Goal: Information Seeking & Learning: Learn about a topic

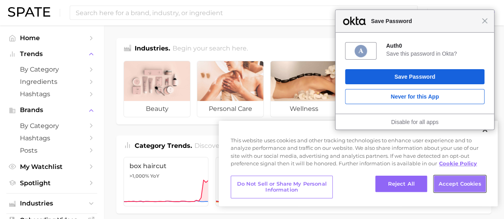
click at [460, 190] on button "Accept Cookies" at bounding box center [460, 184] width 52 height 17
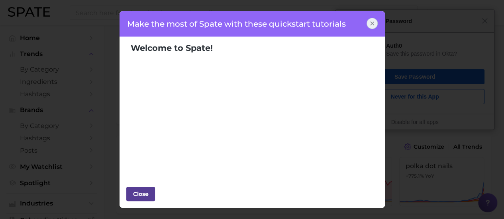
click at [144, 192] on div "Close" at bounding box center [141, 194] width 24 height 12
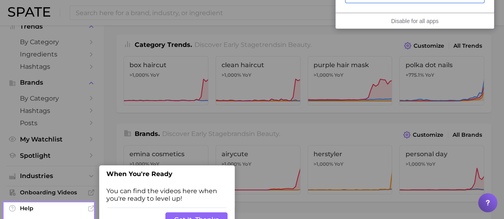
scroll to position [119, 0]
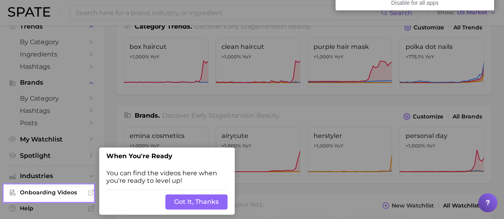
click at [213, 202] on button "Got It, Thanks" at bounding box center [196, 202] width 62 height 15
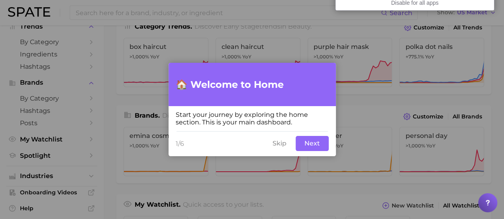
click at [311, 147] on button "Next" at bounding box center [311, 143] width 33 height 15
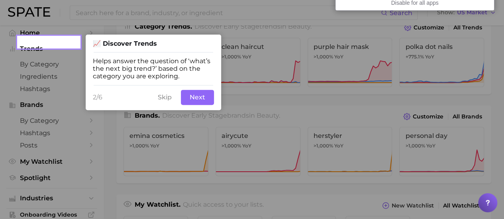
scroll to position [0, 0]
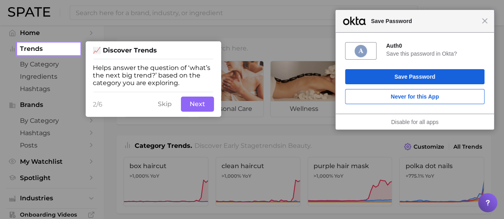
click at [192, 110] on button "Next" at bounding box center [197, 104] width 33 height 15
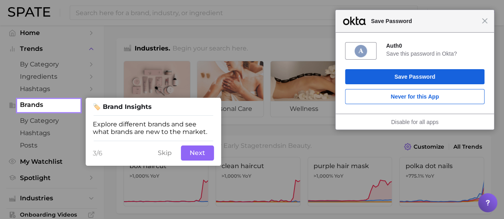
click at [168, 159] on button "Skip" at bounding box center [164, 153] width 23 height 15
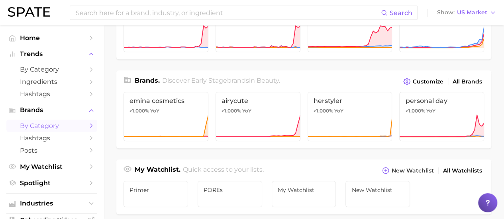
scroll to position [143, 0]
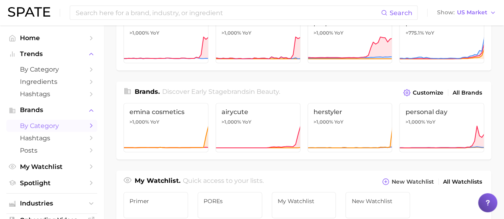
click at [58, 123] on span "by Category" at bounding box center [52, 126] width 64 height 8
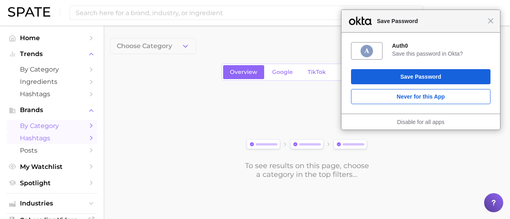
click at [40, 139] on span "Hashtags" at bounding box center [52, 139] width 64 height 8
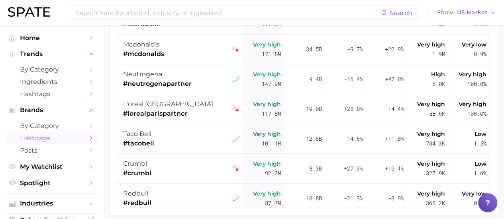
scroll to position [159, 0]
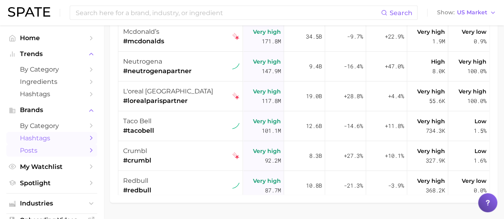
click at [67, 151] on span "Posts" at bounding box center [52, 151] width 64 height 8
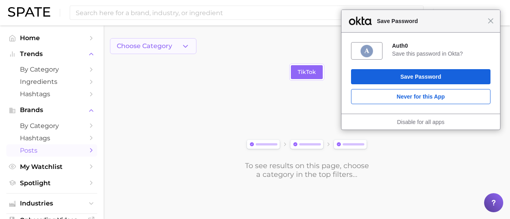
click at [158, 43] on span "Choose Category" at bounding box center [144, 46] width 55 height 7
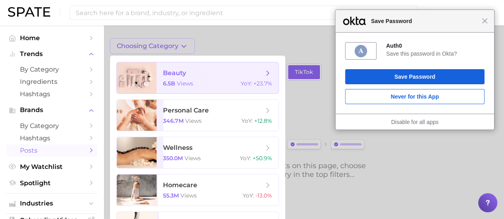
click at [209, 80] on span "beauty 6.5b views YoY : +23.7%" at bounding box center [217, 78] width 122 height 31
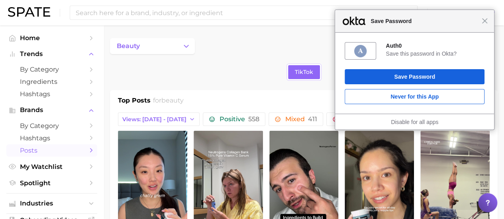
click at [489, 22] on div "Close Save Password" at bounding box center [414, 21] width 159 height 23
click at [480, 22] on span "Save Password" at bounding box center [423, 21] width 115 height 10
click at [488, 25] on div "Close Save Password" at bounding box center [413, 21] width 159 height 23
click at [487, 23] on div "Close Save Password" at bounding box center [413, 21] width 159 height 23
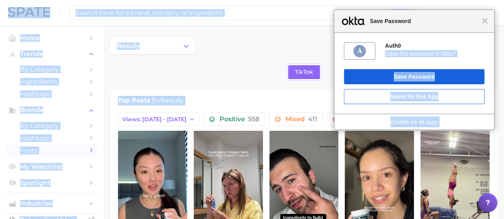
drag, startPoint x: 415, startPoint y: 37, endPoint x: 327, endPoint y: 90, distance: 102.4
click at [325, 95] on body "Close Save Password Auth0 Save this password in Okta? Save Password Never for t…" at bounding box center [252, 109] width 504 height 219
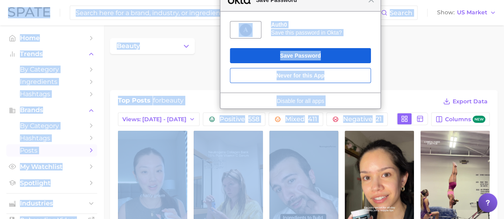
drag, startPoint x: 406, startPoint y: 22, endPoint x: 436, endPoint y: 41, distance: 35.5
click at [306, 171] on body "Close Save Password Auth0 Save this password in Okta? Save Password Never for t…" at bounding box center [252, 109] width 504 height 219
click at [428, 51] on div "beauty" at bounding box center [303, 46] width 387 height 16
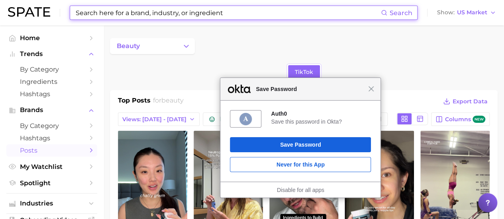
drag, startPoint x: 335, startPoint y: 11, endPoint x: 336, endPoint y: 100, distance: 89.2
click at [335, 100] on div "Close Save Password" at bounding box center [300, 89] width 160 height 23
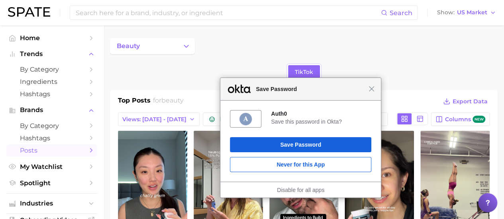
click at [372, 93] on div "Close Save Password" at bounding box center [300, 89] width 160 height 23
click at [371, 92] on div "Close Save Password" at bounding box center [300, 89] width 160 height 23
click at [371, 87] on span "Close" at bounding box center [372, 89] width 6 height 6
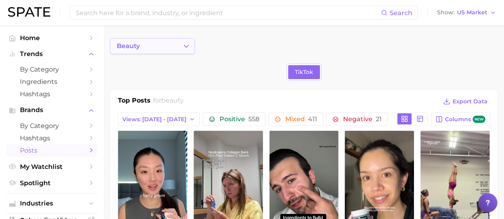
click at [183, 49] on icon "Change Category" at bounding box center [186, 46] width 8 height 8
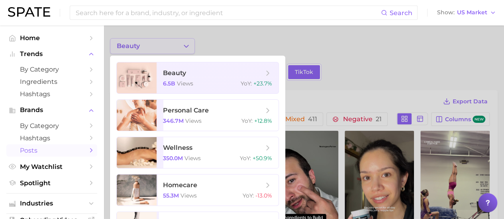
click at [183, 49] on div at bounding box center [252, 109] width 504 height 219
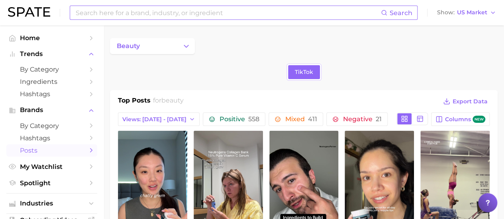
click at [176, 10] on input at bounding box center [228, 13] width 306 height 14
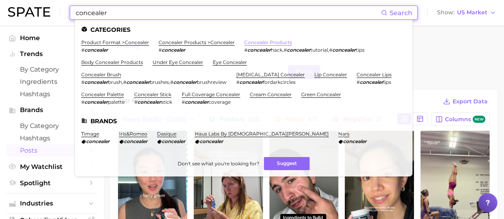
type input "concealer"
click at [272, 42] on link "concealer products" at bounding box center [268, 42] width 48 height 6
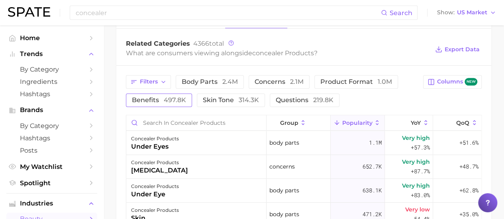
scroll to position [330, 0]
drag, startPoint x: 147, startPoint y: 99, endPoint x: 265, endPoint y: 106, distance: 118.4
click at [229, 102] on div "Filters body parts 2.4m concerns 2.1m product format 1.0m benefits 497.8k skin …" at bounding box center [272, 92] width 292 height 32
click at [299, 98] on span "questions 219.8k" at bounding box center [305, 101] width 58 height 6
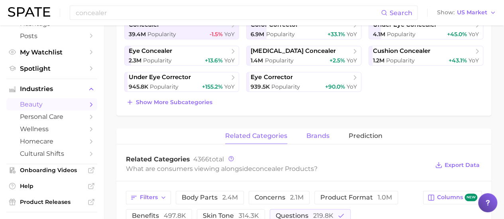
scroll to position [215, 0]
click at [318, 141] on button "brands" at bounding box center [317, 136] width 23 height 16
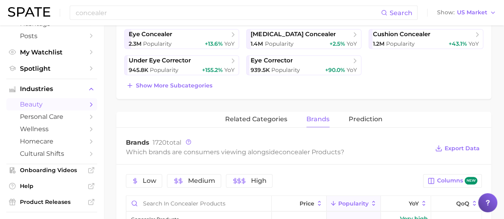
scroll to position [233, 0]
click at [372, 121] on button "Prediction" at bounding box center [365, 119] width 34 height 16
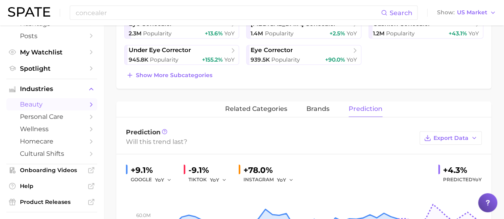
scroll to position [242, 0]
click at [246, 112] on button "related categories" at bounding box center [256, 109] width 62 height 16
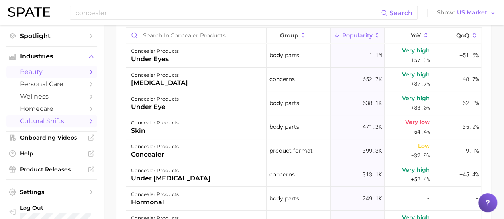
scroll to position [147, 0]
click at [60, 125] on span "cultural shifts" at bounding box center [52, 122] width 64 height 8
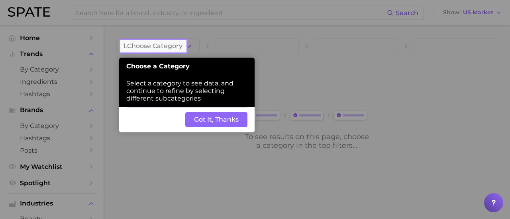
click at [215, 122] on button "Got It, Thanks" at bounding box center [216, 119] width 62 height 15
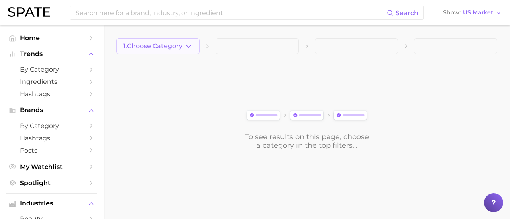
click at [174, 45] on span "1. Choose Category" at bounding box center [152, 46] width 59 height 7
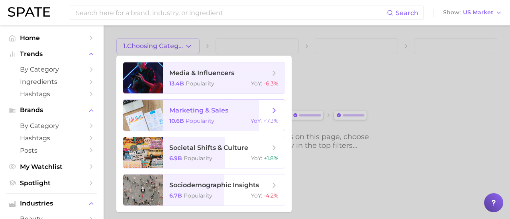
click at [216, 115] on span "marketing & sales 10.6b Popularity YoY : +7.3%" at bounding box center [224, 115] width 122 height 31
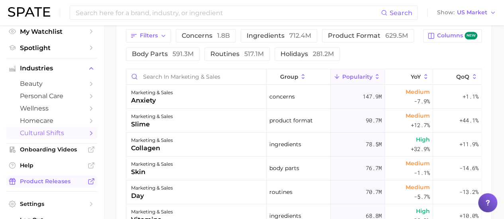
scroll to position [136, 0]
click at [70, 149] on span "Onboarding Videos" at bounding box center [52, 149] width 64 height 7
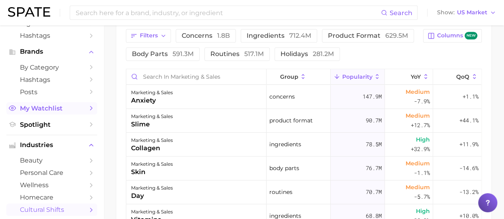
scroll to position [58, 0]
click at [70, 110] on span "My Watchlist" at bounding box center [52, 109] width 64 height 8
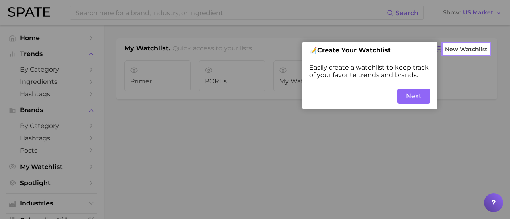
click at [203, 125] on div at bounding box center [221, 109] width 443 height 219
click at [419, 96] on button "Next" at bounding box center [413, 96] width 33 height 15
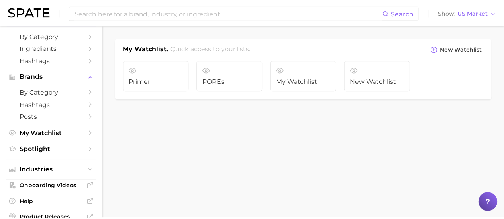
scroll to position [34, 0]
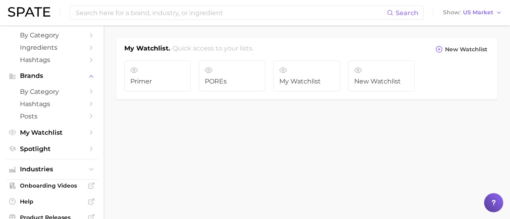
click at [58, 58] on span "Hashtags" at bounding box center [52, 60] width 64 height 8
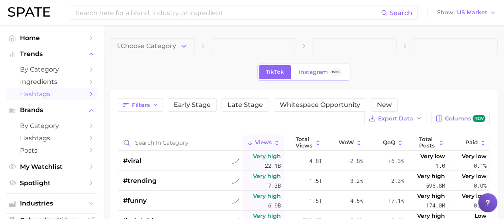
click at [249, 49] on span at bounding box center [253, 46] width 85 height 16
click at [150, 50] on button "1. Choose Category" at bounding box center [152, 46] width 85 height 16
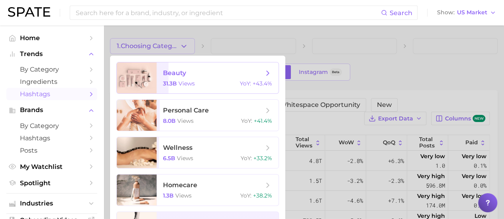
click at [191, 84] on span "views" at bounding box center [186, 83] width 16 height 7
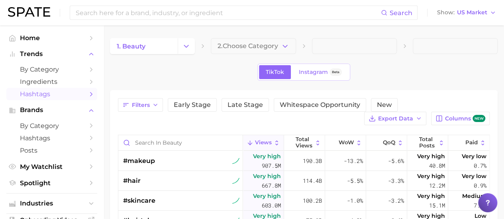
click at [326, 47] on span at bounding box center [354, 46] width 85 height 16
click at [275, 45] on span "2. Choose Category" at bounding box center [247, 46] width 61 height 7
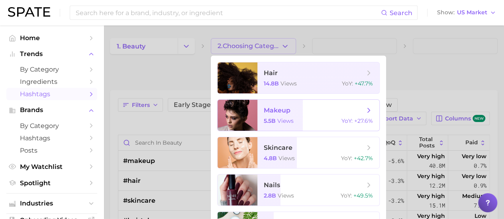
click at [309, 125] on span "makeup 5.5b views YoY : +27.6%" at bounding box center [318, 115] width 122 height 31
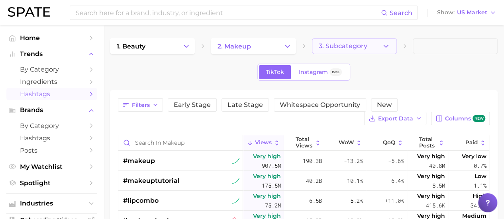
click at [358, 43] on span "3. Subcategory" at bounding box center [343, 46] width 49 height 7
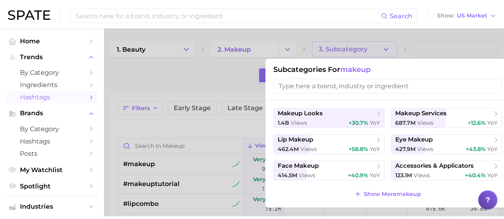
scroll to position [0, 0]
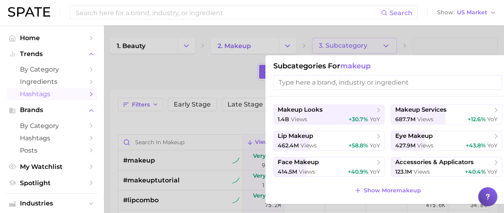
click at [352, 82] on input "search" at bounding box center [387, 82] width 229 height 15
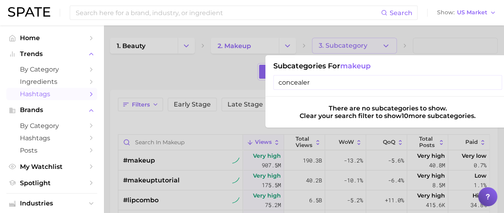
click at [495, 85] on input "concealer" at bounding box center [387, 82] width 229 height 15
type input "concealer"
click at [227, 73] on div at bounding box center [252, 106] width 504 height 213
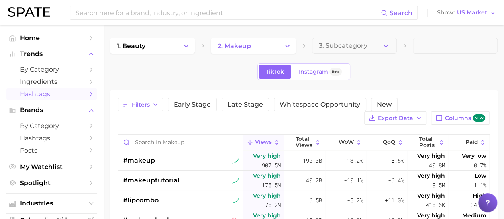
scroll to position [0, 0]
click at [74, 82] on span "Ingredients" at bounding box center [52, 82] width 64 height 8
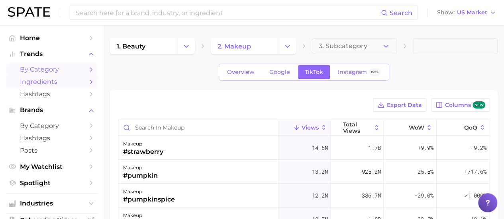
click at [52, 66] on span "by Category" at bounding box center [52, 70] width 64 height 8
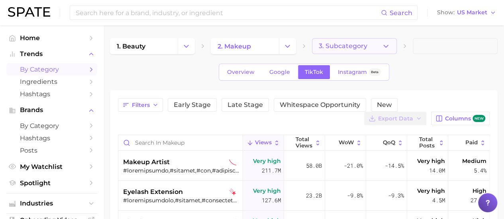
click at [337, 46] on span "3. Subcategory" at bounding box center [343, 46] width 49 height 7
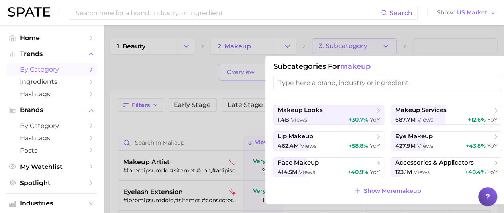
click at [356, 77] on input "search" at bounding box center [387, 83] width 229 height 15
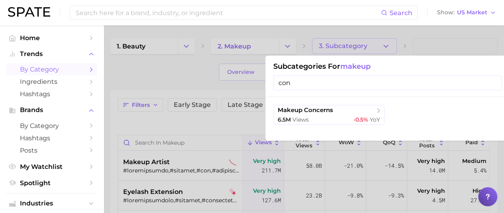
type input "con"
click at [139, 87] on div at bounding box center [252, 106] width 504 height 213
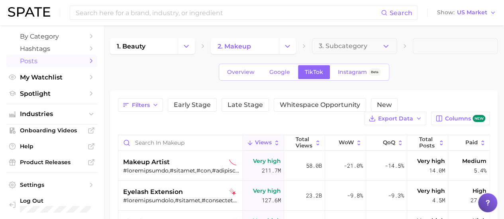
scroll to position [92, 0]
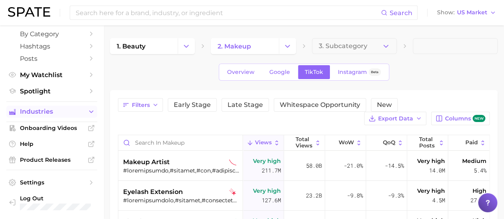
click at [74, 112] on span "Industries" at bounding box center [52, 111] width 64 height 7
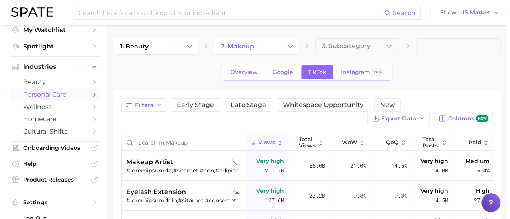
scroll to position [137, 0]
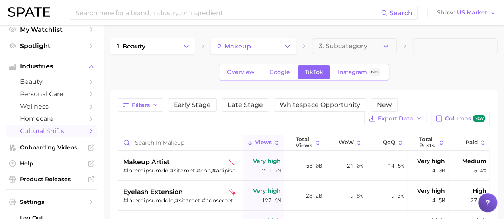
click at [69, 135] on span "cultural shifts" at bounding box center [52, 131] width 64 height 8
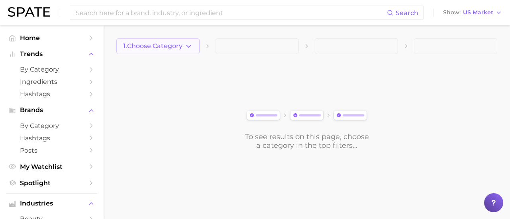
click at [173, 50] on button "1. Choose Category" at bounding box center [157, 46] width 83 height 16
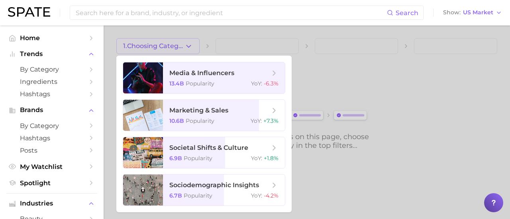
click at [319, 87] on div at bounding box center [255, 109] width 510 height 219
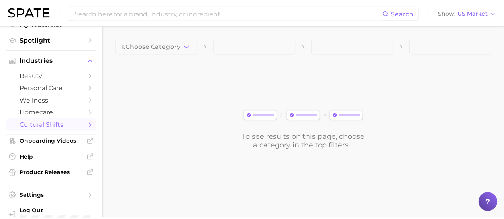
scroll to position [158, 0]
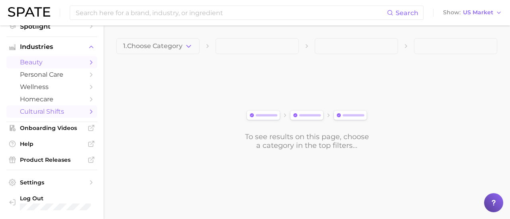
click at [76, 63] on span "beauty" at bounding box center [52, 63] width 64 height 8
click at [181, 50] on span "1. Choose Category" at bounding box center [152, 46] width 59 height 7
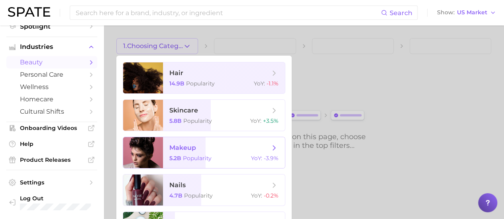
click at [211, 145] on span "makeup" at bounding box center [219, 148] width 100 height 9
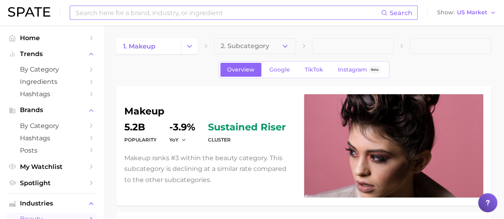
click at [144, 15] on input at bounding box center [228, 13] width 306 height 14
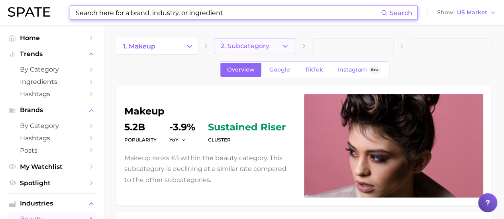
click at [263, 52] on button "2. Subcategory" at bounding box center [255, 46] width 82 height 16
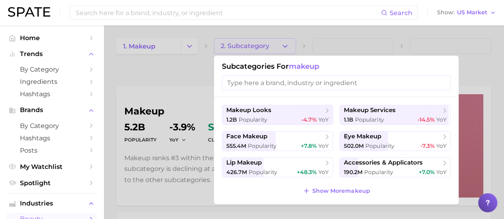
click at [307, 83] on input "search" at bounding box center [336, 83] width 229 height 15
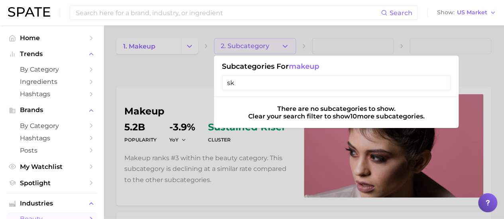
type input "s"
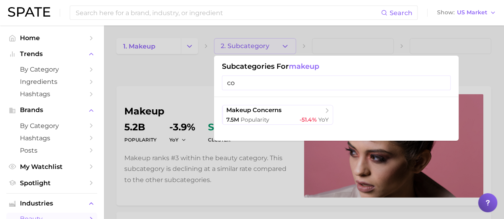
type input "c"
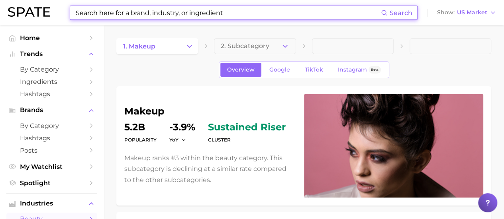
click at [155, 8] on input at bounding box center [228, 13] width 306 height 14
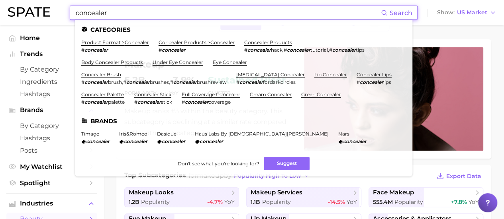
scroll to position [59, 0]
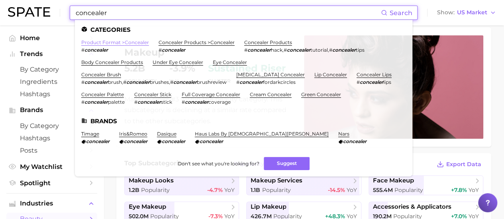
type input "concealer"
click at [209, 43] on link "concealer products > concealer" at bounding box center [196, 42] width 76 height 6
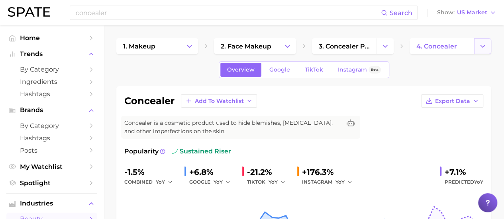
click at [482, 47] on polyline "Change Category" at bounding box center [482, 46] width 4 height 2
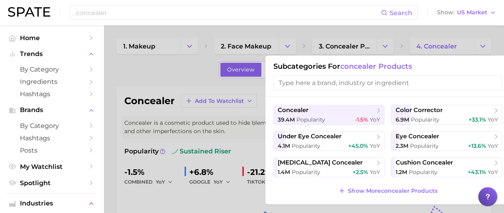
click at [149, 77] on div at bounding box center [252, 106] width 504 height 213
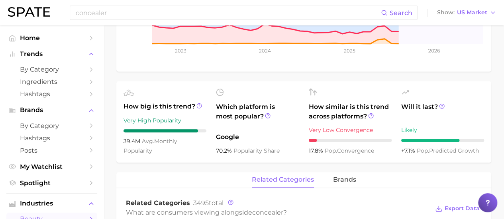
scroll to position [239, 0]
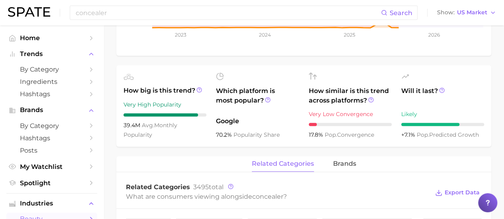
click at [183, 89] on span "How big is this trend?" at bounding box center [164, 91] width 83 height 10
click at [352, 100] on span "How similar is this trend across platforms?" at bounding box center [350, 95] width 83 height 19
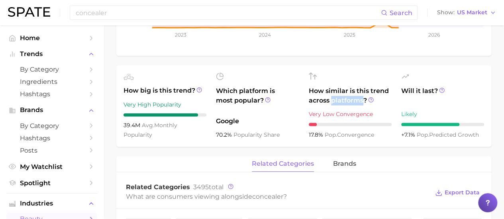
click at [352, 100] on span "How similar is this trend across platforms?" at bounding box center [350, 95] width 83 height 19
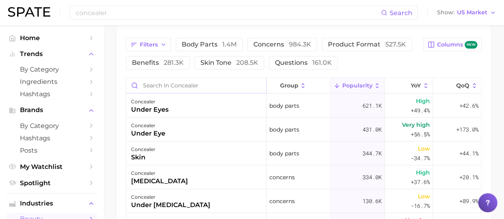
scroll to position [419, 0]
click at [226, 85] on input "Search in concealer" at bounding box center [196, 85] width 140 height 15
type input "foundation"
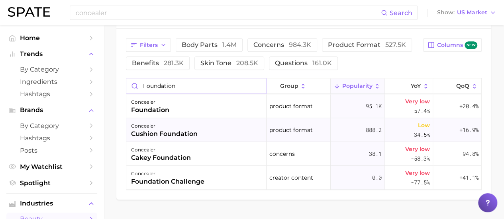
scroll to position [260, 0]
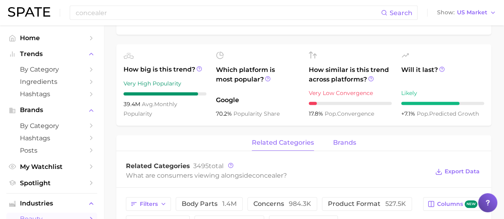
click at [345, 135] on button "brands" at bounding box center [344, 143] width 23 height 16
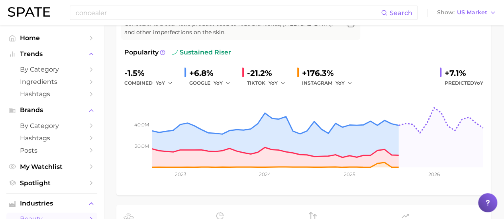
scroll to position [61, 0]
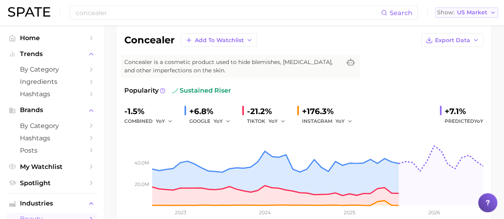
click at [470, 13] on span "US Market" at bounding box center [472, 12] width 30 height 4
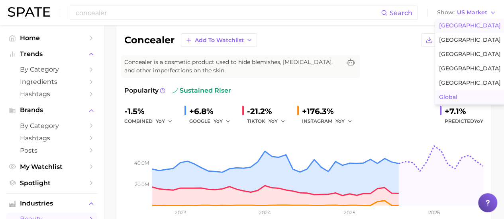
click at [470, 95] on button "Global" at bounding box center [470, 97] width 70 height 14
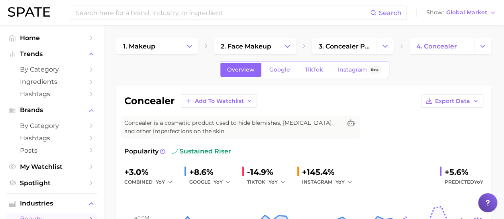
click at [360, 90] on div "concealer Add to Watchlist Export Data Concealer is a cosmetic product used to …" at bounding box center [303, 190] width 375 height 208
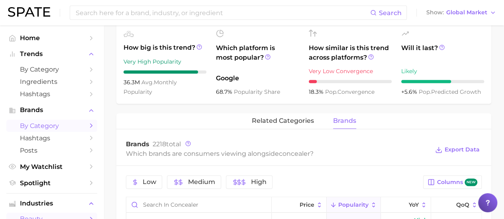
scroll to position [279, 0]
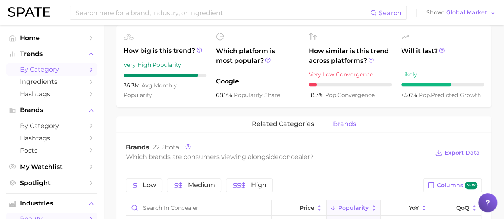
click at [60, 74] on link "by Category" at bounding box center [51, 69] width 91 height 12
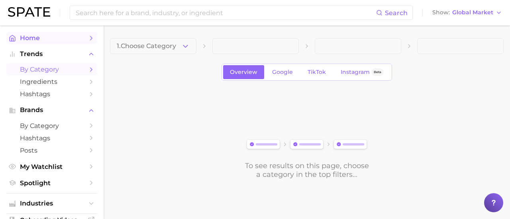
click at [88, 40] on icon "Sidebar" at bounding box center [91, 38] width 7 height 7
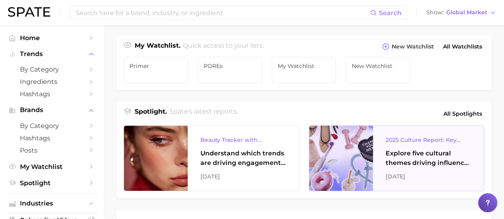
scroll to position [319, 0]
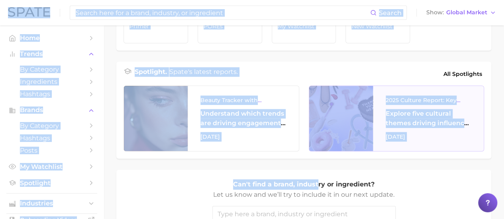
drag, startPoint x: 509, startPoint y: 112, endPoint x: 338, endPoint y: 123, distance: 171.9
click at [489, 116] on div "Industries. Begin your search here. Data update: [DATE] beauty personal care we…" at bounding box center [303, 4] width 375 height 569
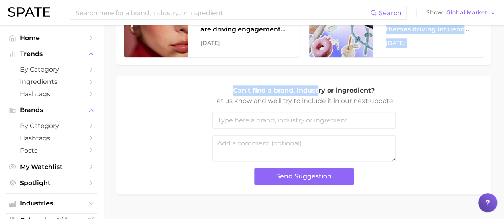
scroll to position [425, 0]
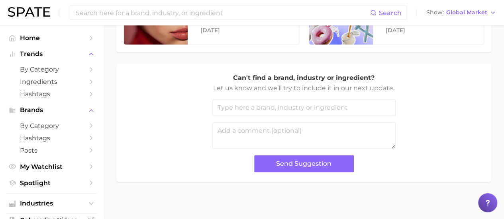
click at [194, 121] on div "Can't find a brand, industry or ingredient? Let us know and we’ll try to includ…" at bounding box center [303, 123] width 359 height 100
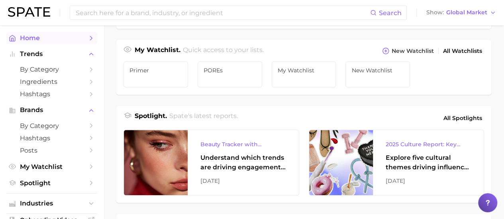
scroll to position [274, 0]
click at [89, 40] on link "Home" at bounding box center [51, 38] width 91 height 12
click at [88, 38] on icon "Sidebar" at bounding box center [91, 38] width 7 height 7
click at [88, 40] on icon "Sidebar" at bounding box center [91, 38] width 7 height 7
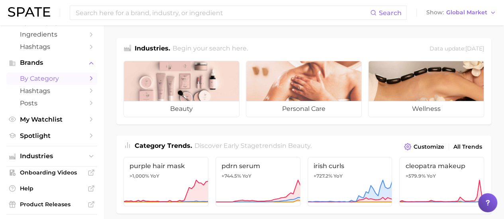
scroll to position [48, 0]
click at [59, 101] on span "Posts" at bounding box center [52, 103] width 64 height 8
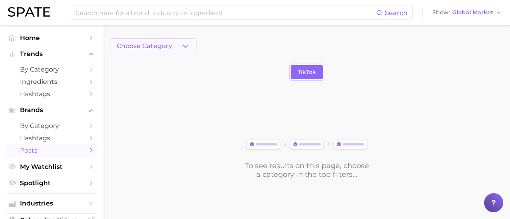
click at [138, 51] on button "Choose Category" at bounding box center [153, 46] width 86 height 16
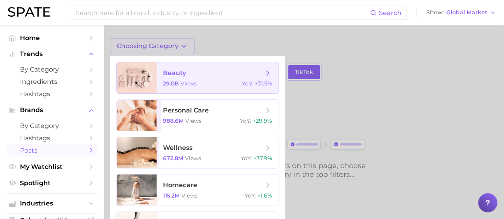
click at [213, 85] on div "29.0b views YoY : +31.5%" at bounding box center [217, 83] width 109 height 7
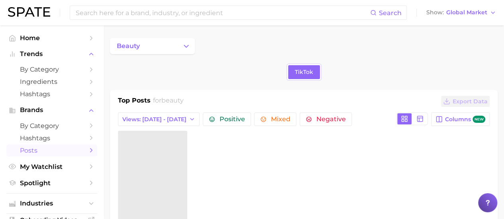
click at [189, 101] on div "Top Posts for beauty Export Data" at bounding box center [303, 102] width 371 height 12
click at [465, 120] on span "Columns new" at bounding box center [465, 120] width 40 height 8
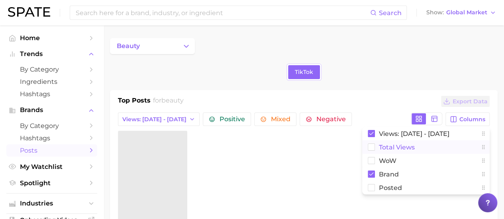
click at [388, 147] on span "Total Views" at bounding box center [397, 147] width 36 height 7
click at [299, 148] on div at bounding box center [303, 201] width 371 height 141
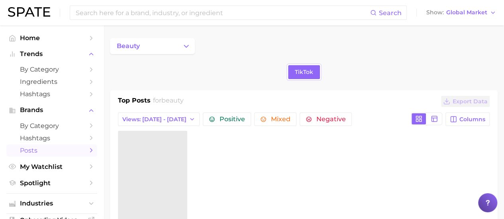
click at [214, 97] on div "Top Posts for beauty Export Data" at bounding box center [303, 102] width 371 height 12
click at [171, 99] on span "beauty" at bounding box center [172, 101] width 22 height 8
click at [74, 82] on span "Ingredients" at bounding box center [52, 82] width 64 height 8
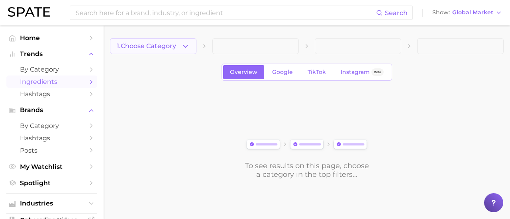
click at [161, 47] on span "1. Choose Category" at bounding box center [146, 46] width 59 height 7
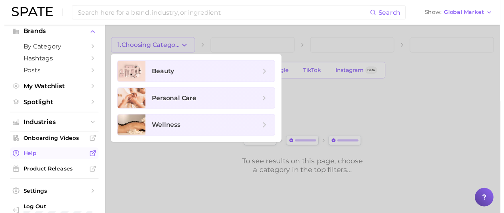
scroll to position [92, 0]
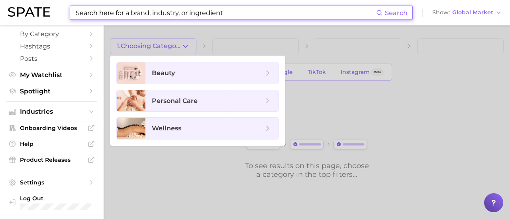
click at [163, 9] on input at bounding box center [225, 13] width 301 height 14
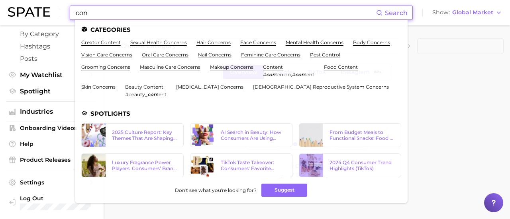
type input "con"
click at [424, 82] on div "1. Choose Category Overview Google TikTok Instagram Beta To see results on this…" at bounding box center [306, 108] width 393 height 141
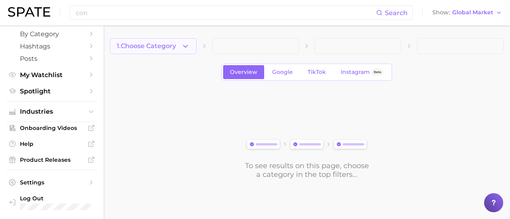
click at [146, 43] on span "1. Choose Category" at bounding box center [146, 46] width 59 height 7
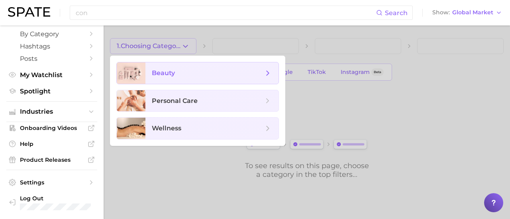
click at [214, 66] on span "beauty" at bounding box center [211, 74] width 133 height 22
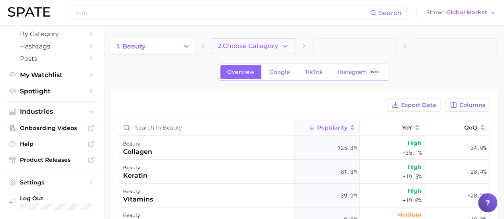
click at [269, 45] on span "2. Choose Category" at bounding box center [247, 46] width 61 height 7
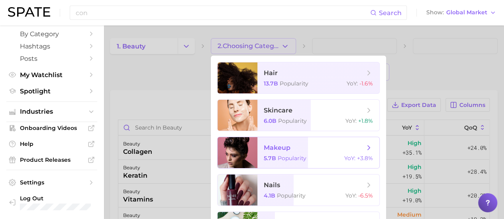
click at [293, 154] on span "makeup 5.7b Popularity YoY : +3.8%" at bounding box center [318, 152] width 122 height 31
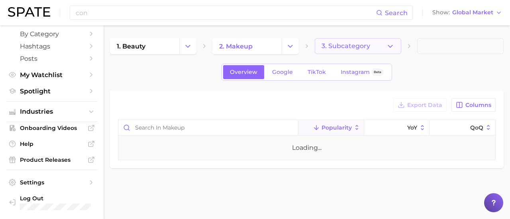
click at [354, 44] on span "3. Subcategory" at bounding box center [345, 46] width 49 height 7
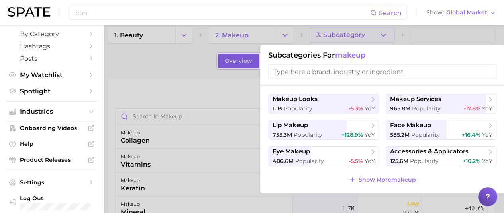
scroll to position [12, 2]
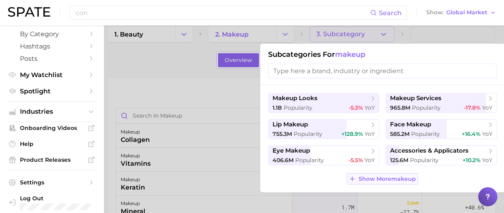
click at [397, 175] on button "Show More makeup" at bounding box center [381, 179] width 71 height 11
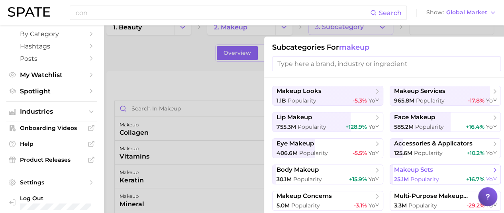
scroll to position [20, 4]
click at [453, 119] on span "face makeup" at bounding box center [442, 117] width 97 height 8
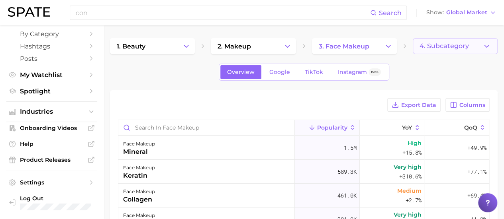
click at [455, 39] on button "4. Subcategory" at bounding box center [454, 46] width 85 height 16
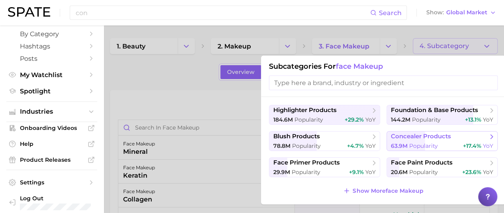
click at [444, 145] on div "63.9m Popularity +17.4% YoY" at bounding box center [442, 147] width 102 height 8
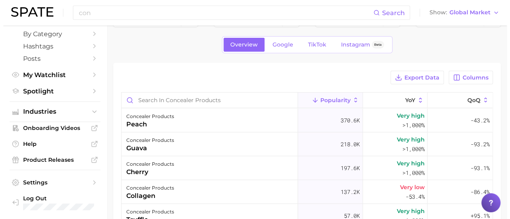
scroll to position [28, 0]
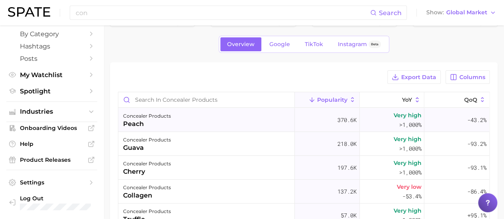
click at [156, 125] on div "peach" at bounding box center [147, 124] width 48 height 10
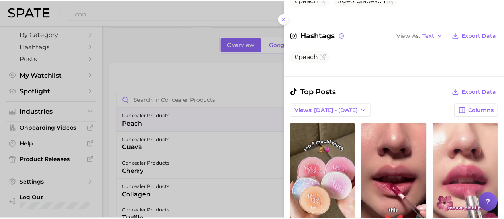
scroll to position [0, 0]
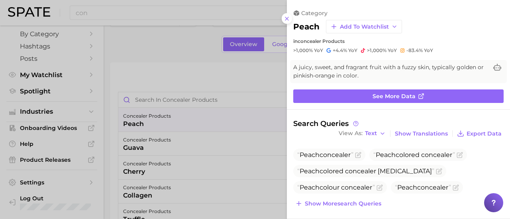
click at [254, 65] on div at bounding box center [255, 109] width 510 height 219
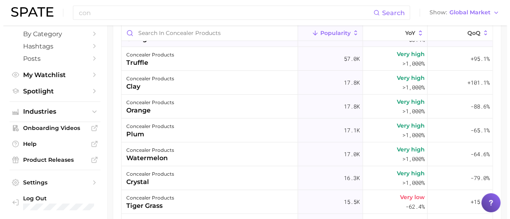
scroll to position [92, 0]
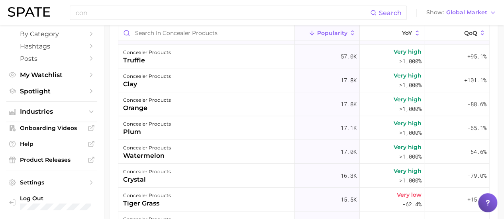
click at [178, 127] on div "concealer products plum" at bounding box center [206, 128] width 176 height 24
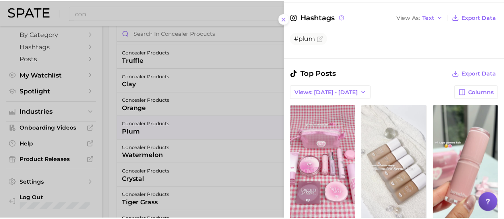
scroll to position [239, 0]
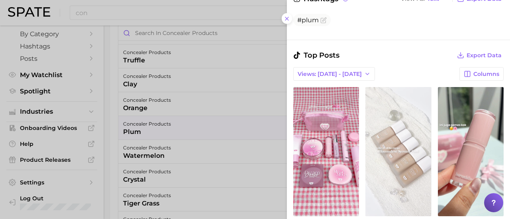
click at [397, 147] on link "view post on TikTok" at bounding box center [398, 151] width 66 height 129
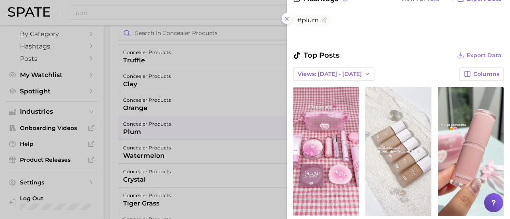
click at [249, 158] on div at bounding box center [255, 109] width 510 height 219
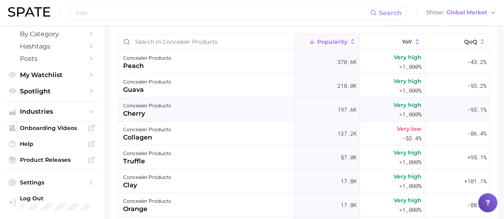
scroll to position [0, 0]
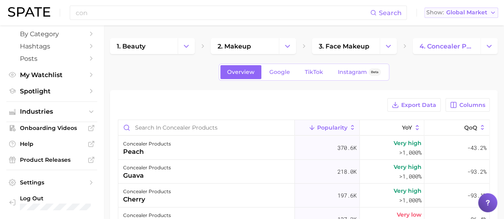
click at [461, 10] on span "Global Market" at bounding box center [466, 12] width 41 height 4
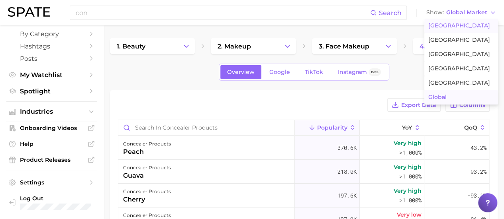
click at [459, 27] on span "[GEOGRAPHIC_DATA]" at bounding box center [459, 25] width 62 height 7
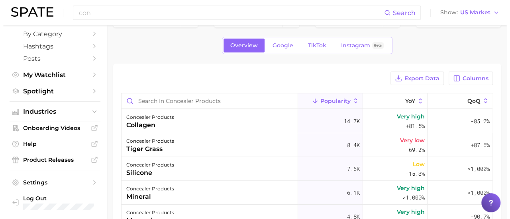
scroll to position [40, 0]
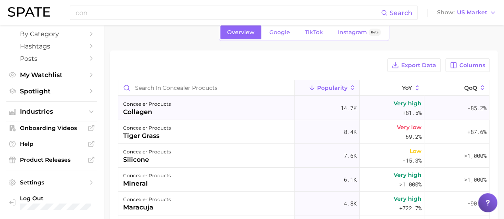
click at [176, 112] on div "concealer products collagen" at bounding box center [206, 108] width 176 height 24
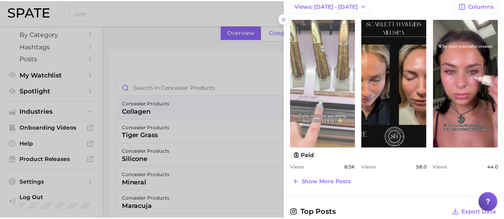
scroll to position [360, 0]
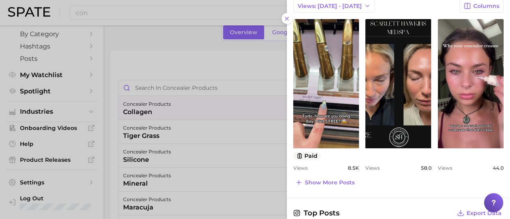
click at [256, 123] on div at bounding box center [255, 109] width 510 height 219
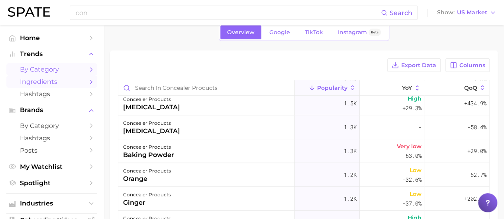
scroll to position [0, 0]
click at [65, 71] on span "by Category" at bounding box center [52, 70] width 64 height 8
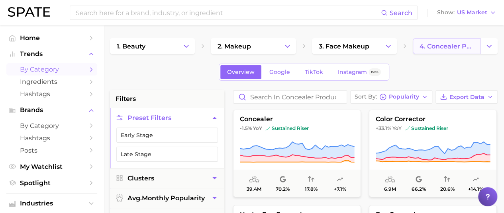
click at [458, 45] on span "4. concealer products" at bounding box center [446, 47] width 54 height 8
click at [487, 46] on polyline "Change Category" at bounding box center [489, 46] width 4 height 2
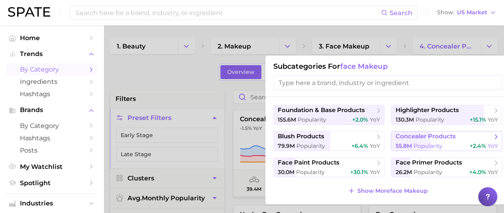
click at [430, 137] on span "concealer products" at bounding box center [425, 137] width 60 height 8
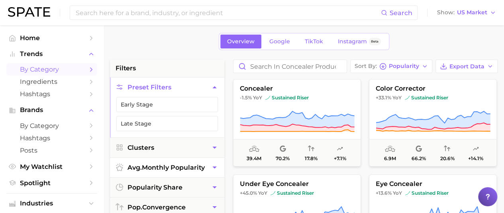
scroll to position [37, 0]
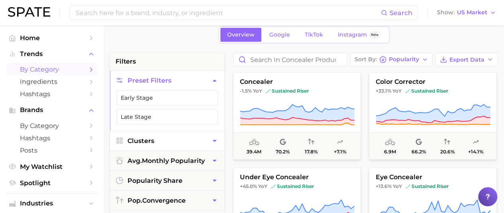
click at [180, 145] on button "Clusters" at bounding box center [167, 141] width 114 height 20
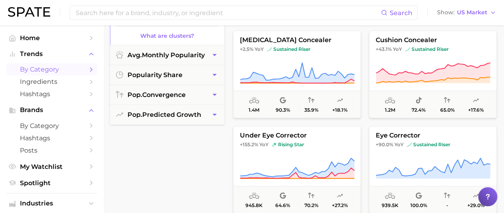
scroll to position [272, 0]
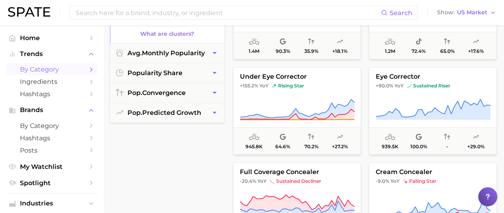
click at [354, 174] on div "concealer -1.5% YoY sustained riser 39.4m 70.2% 17.8% +7.1% color corrector +33…" at bounding box center [368, 29] width 278 height 386
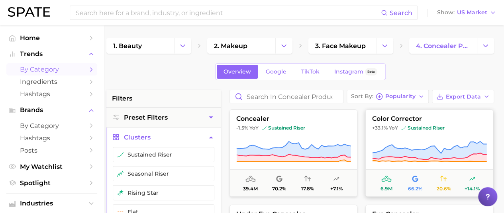
scroll to position [0, 4]
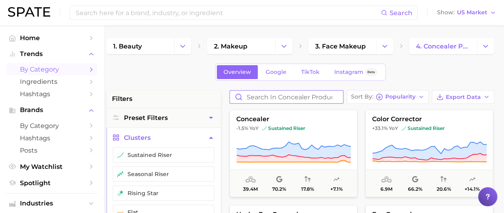
click at [323, 95] on input "Search in concealer products" at bounding box center [286, 97] width 113 height 13
type input "foundation"
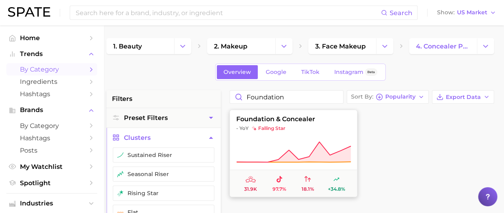
click at [330, 129] on span "- YoY falling star" at bounding box center [293, 128] width 127 height 6
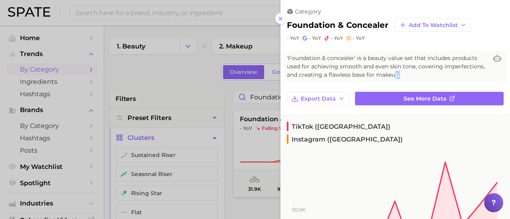
drag, startPoint x: 450, startPoint y: 74, endPoint x: 436, endPoint y: 77, distance: 13.4
click at [436, 77] on span "'Foundation & concealer' is a beauty value set that includes products used for …" at bounding box center [387, 66] width 201 height 25
click at [384, 61] on span "'Foundation & concealer' is a beauty value set that includes products used for …" at bounding box center [387, 66] width 201 height 25
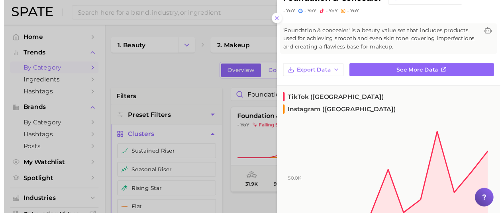
scroll to position [40, 0]
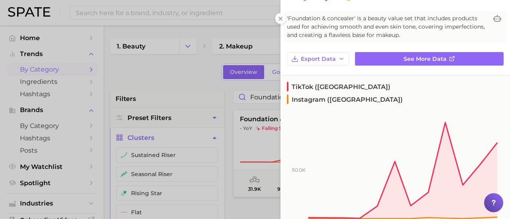
click at [181, 87] on div at bounding box center [255, 109] width 510 height 219
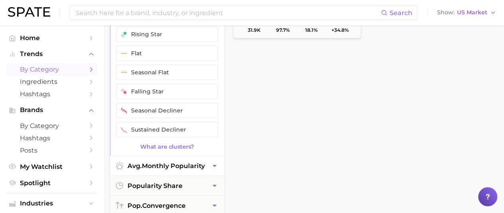
scroll to position [199, 0]
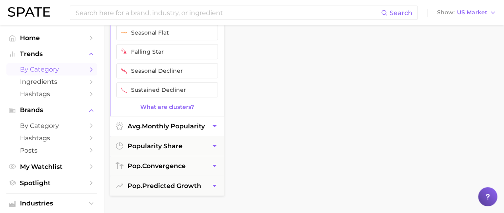
click at [183, 123] on span "avg. monthly popularity" at bounding box center [165, 127] width 77 height 8
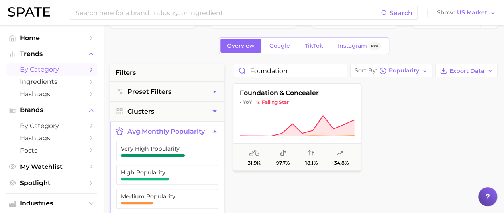
scroll to position [0, 0]
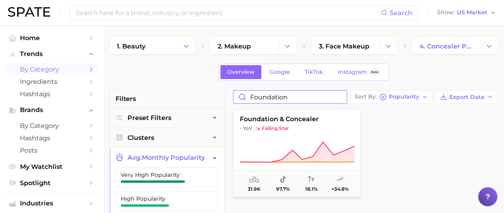
click at [302, 96] on input "foundation" at bounding box center [289, 97] width 113 height 13
click at [341, 98] on input "foundation" at bounding box center [289, 97] width 113 height 13
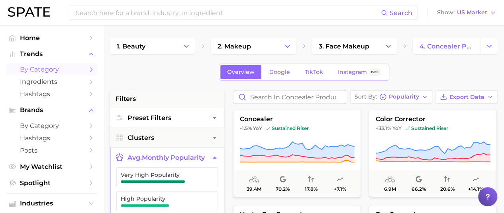
click at [171, 118] on button "Preset Filters" at bounding box center [167, 118] width 114 height 20
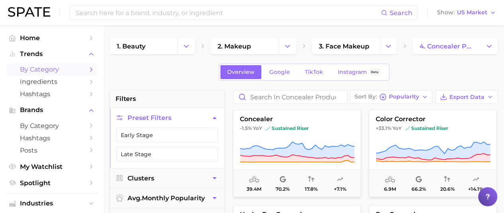
scroll to position [40, 0]
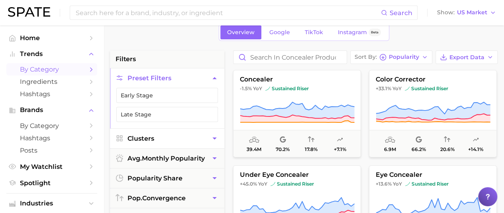
click at [176, 141] on button "Clusters" at bounding box center [167, 139] width 114 height 20
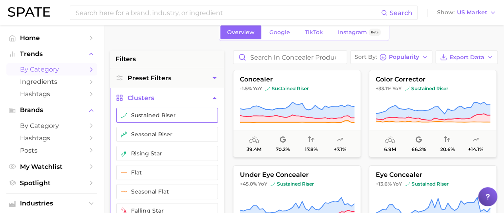
click at [186, 113] on button "sustained riser" at bounding box center [167, 115] width 102 height 15
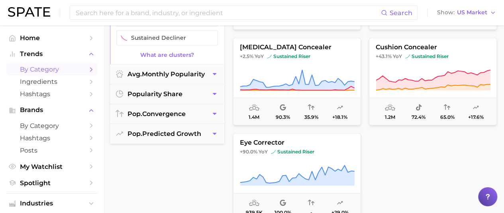
scroll to position [239, 0]
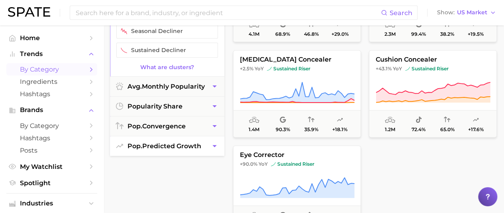
click at [158, 149] on button "pop. predicted growth" at bounding box center [167, 147] width 114 height 20
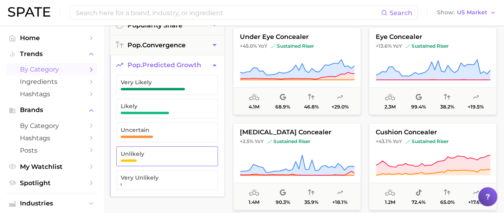
scroll to position [159, 0]
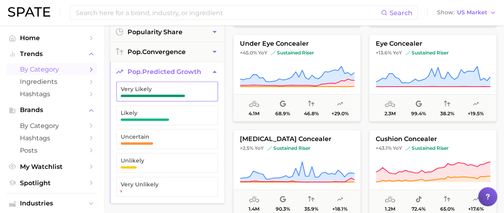
click at [175, 83] on button "Very Likely" at bounding box center [167, 92] width 102 height 20
